Goal: Register for event/course

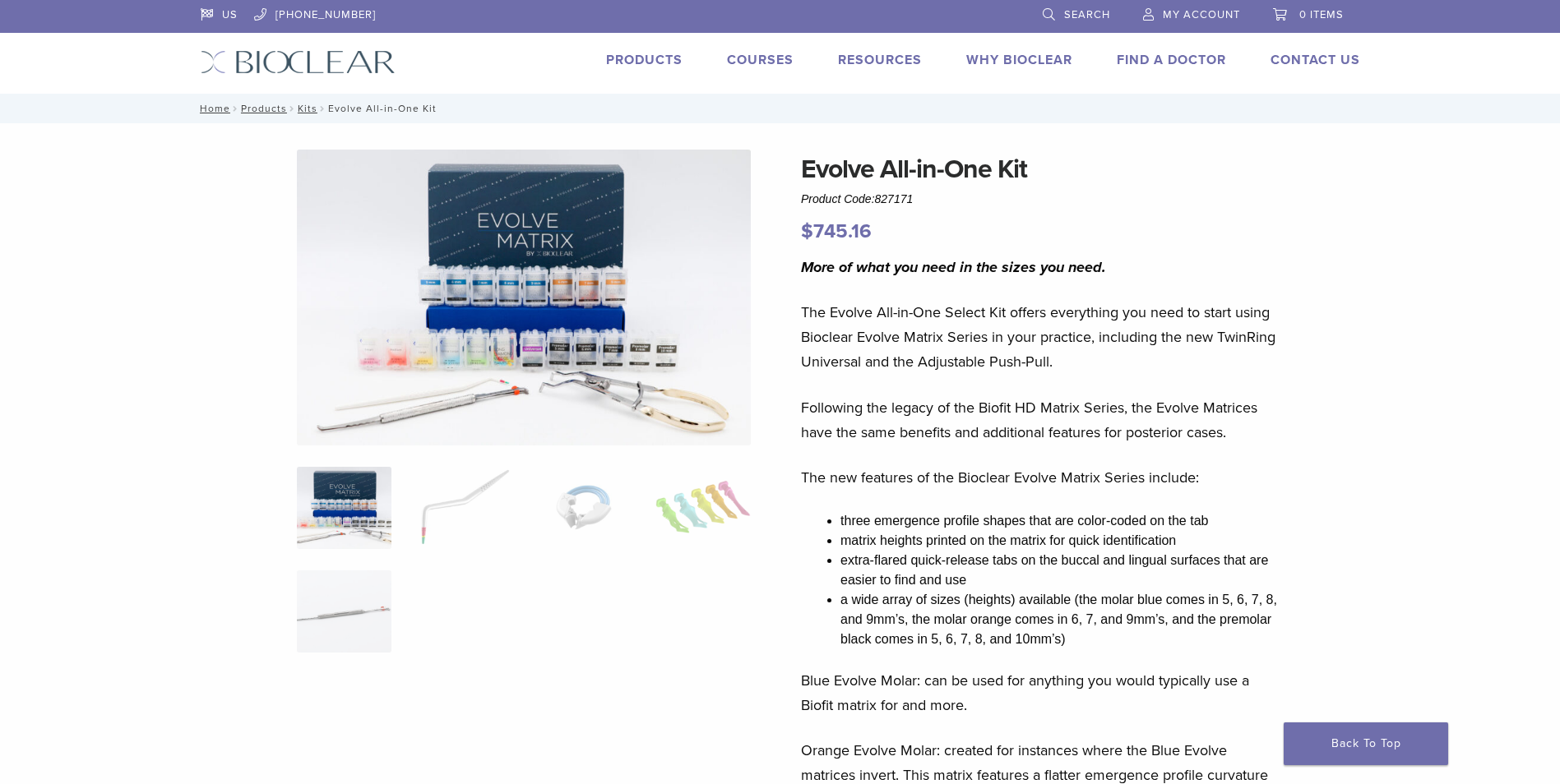
click at [659, 60] on link "Products" at bounding box center [644, 60] width 77 height 16
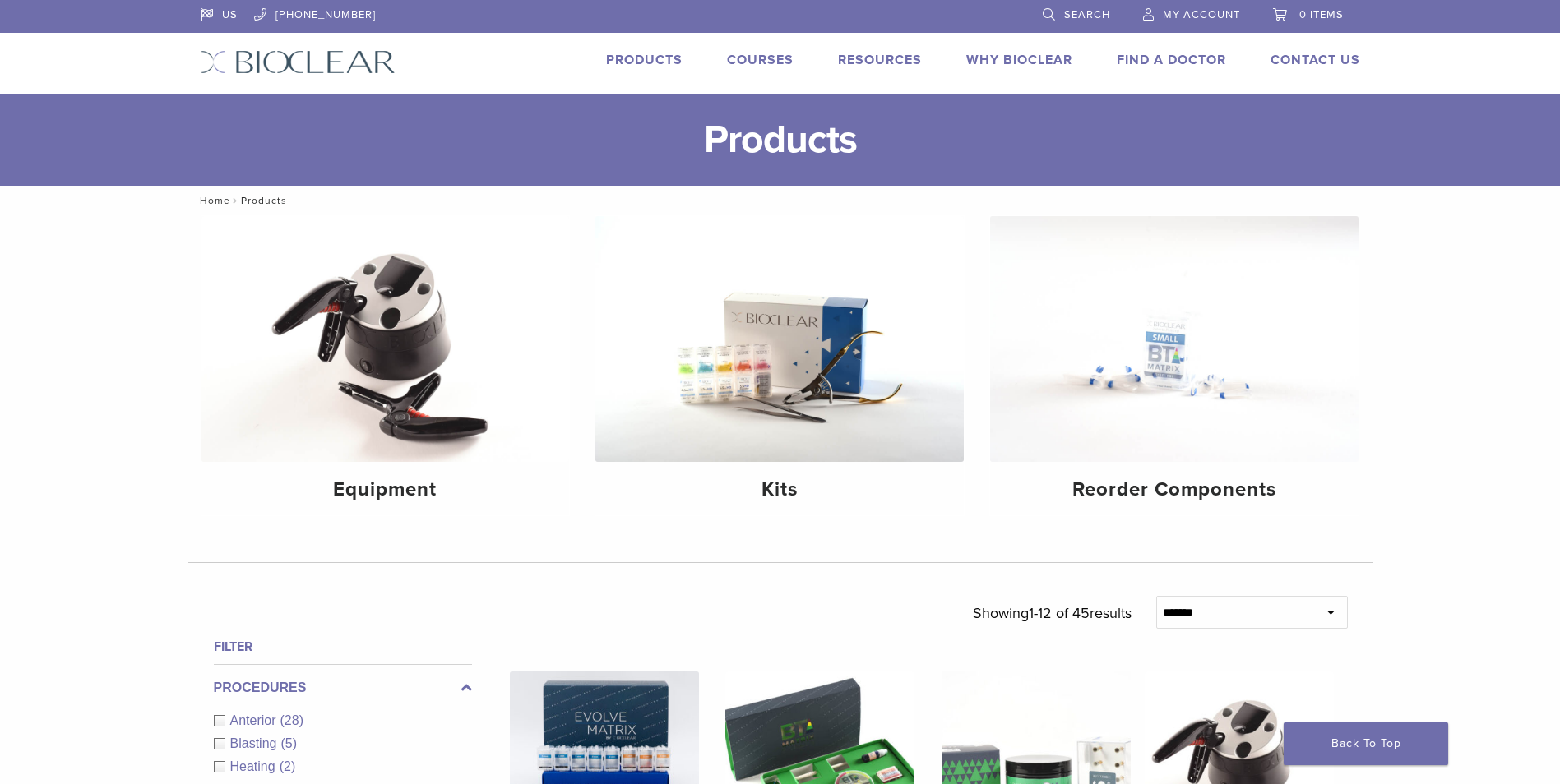
click at [754, 56] on link "Courses" at bounding box center [760, 60] width 67 height 16
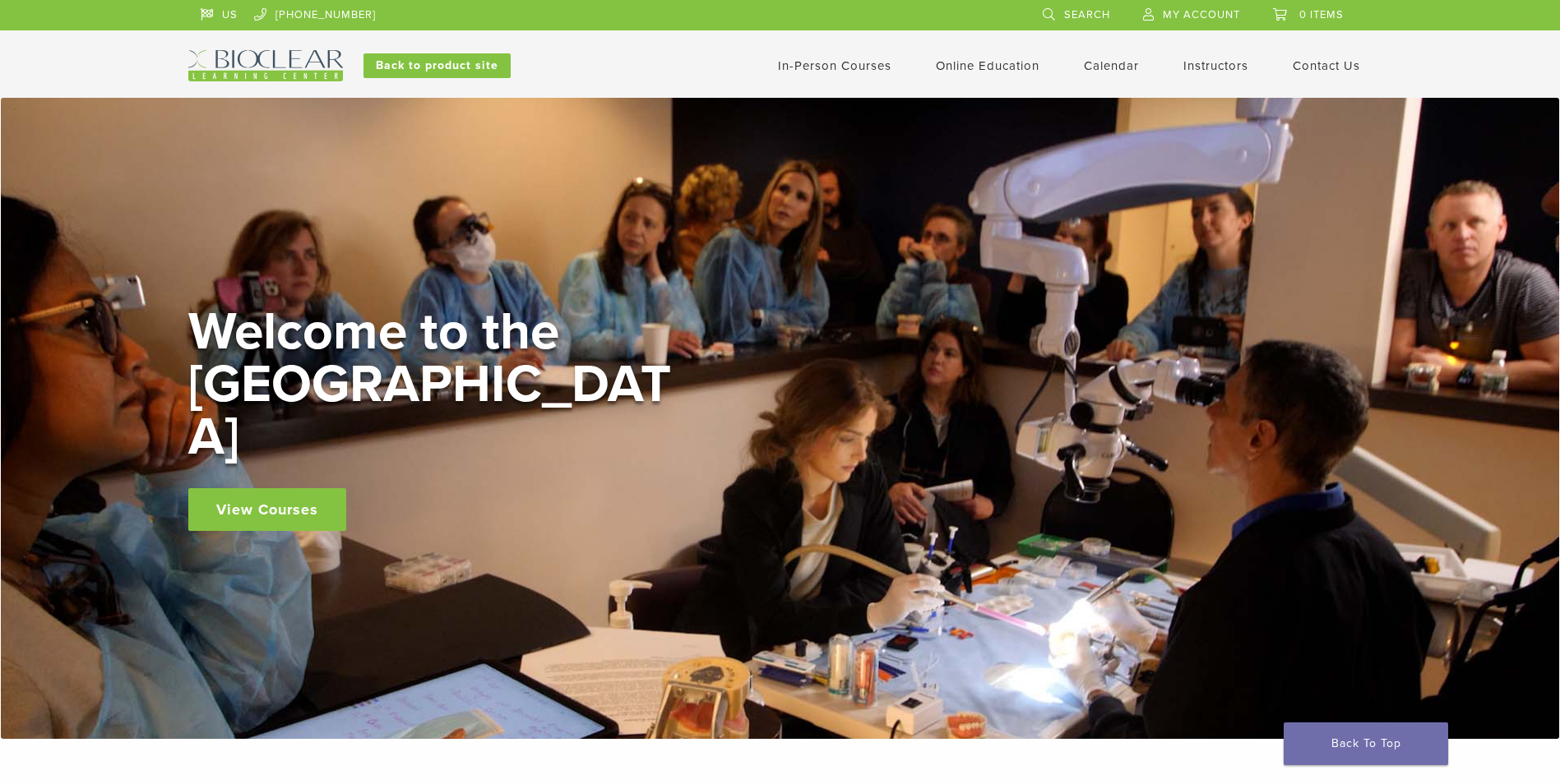
click at [274, 490] on link "View Courses" at bounding box center [267, 509] width 158 height 43
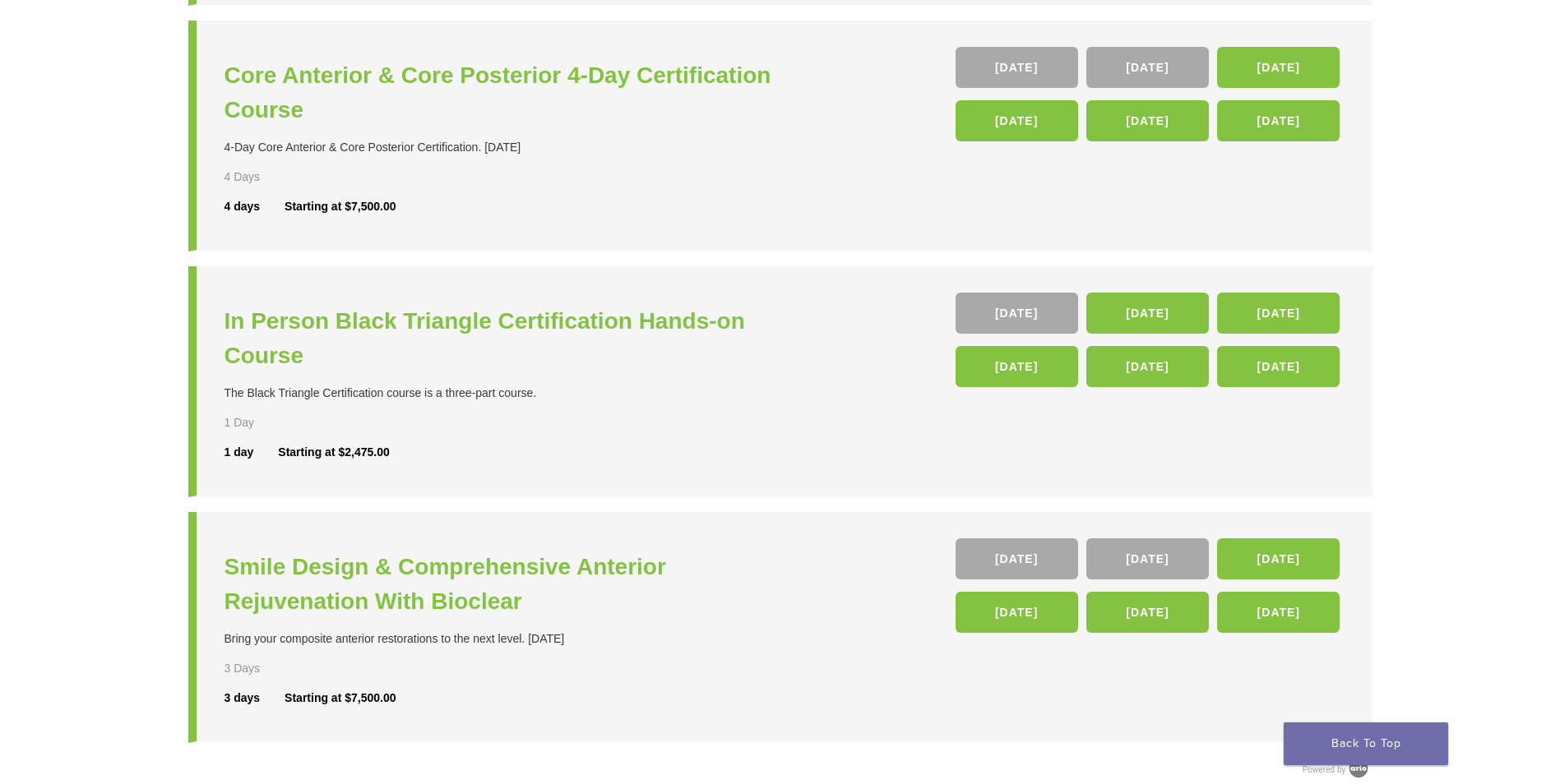
scroll to position [493, 0]
